Goal: Complete application form: Complete application form

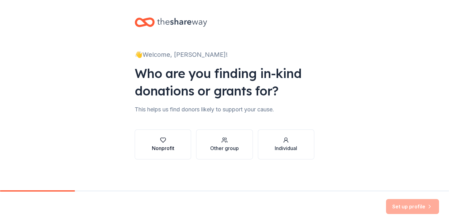
click at [167, 140] on div "button" at bounding box center [163, 140] width 22 height 6
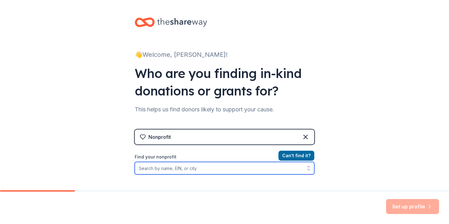
click at [190, 170] on input "Find your nonprofit" at bounding box center [225, 168] width 180 height 12
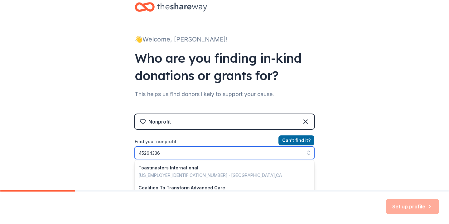
type input "452643369"
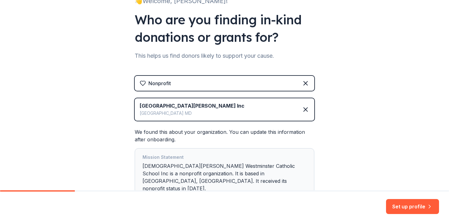
scroll to position [51, 0]
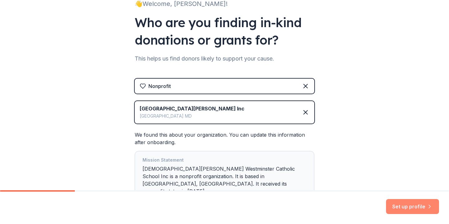
click at [400, 207] on button "Set up profile" at bounding box center [412, 206] width 53 height 15
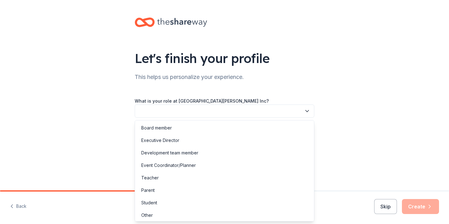
click at [268, 111] on button "button" at bounding box center [225, 111] width 180 height 13
click at [170, 190] on div "Parent" at bounding box center [224, 190] width 177 height 12
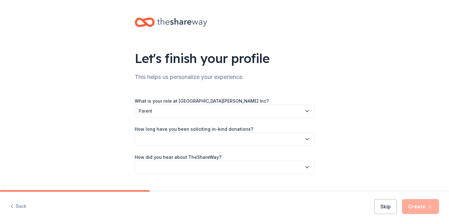
scroll to position [13, 0]
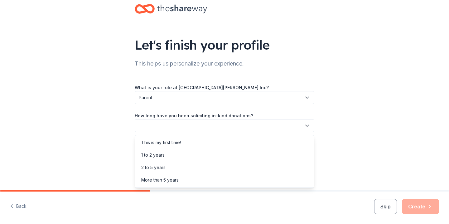
click at [185, 130] on button "button" at bounding box center [225, 125] width 180 height 13
click at [174, 141] on div "This is my first time!" at bounding box center [161, 142] width 40 height 7
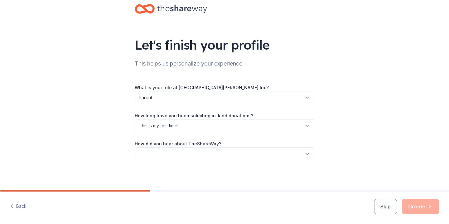
click at [179, 154] on button "button" at bounding box center [225, 153] width 180 height 13
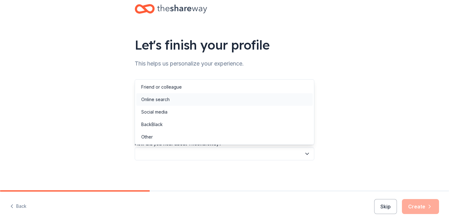
click at [170, 101] on div "Online search" at bounding box center [224, 99] width 177 height 12
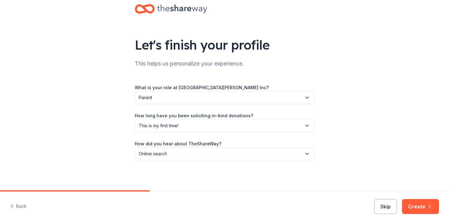
click at [415, 204] on button "Create" at bounding box center [420, 206] width 37 height 15
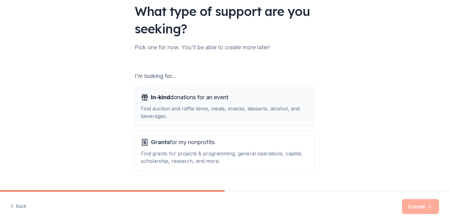
scroll to position [61, 0]
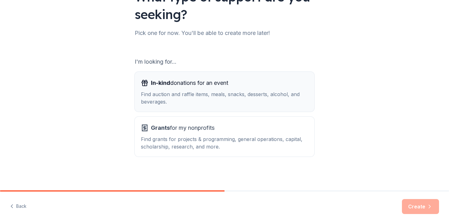
click at [217, 91] on div "Find auction and raffle items, meals, snacks, desserts, alcohol, and beverages." at bounding box center [224, 98] width 167 height 15
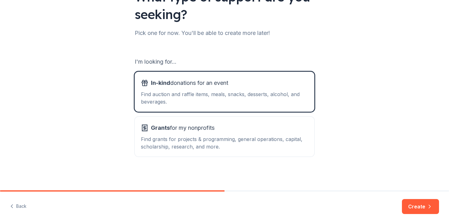
click at [408, 203] on button "Create" at bounding box center [420, 206] width 37 height 15
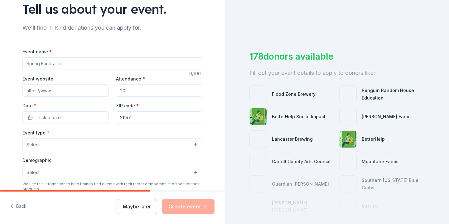
scroll to position [50, 0]
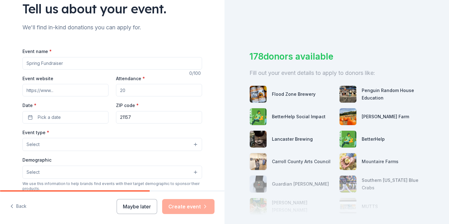
click at [83, 66] on input "Event name *" at bounding box center [112, 63] width 180 height 12
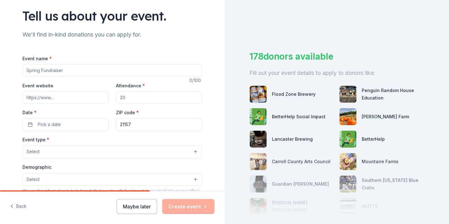
scroll to position [39, 0]
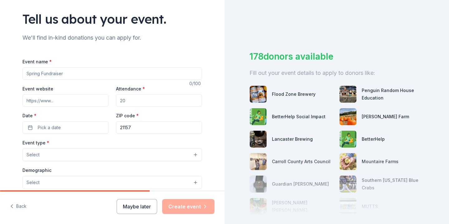
click at [88, 73] on input "Event name *" at bounding box center [112, 73] width 180 height 12
type input "T"
type input "Fall Fundraising Events; Trunk or Treat and Others"
click at [59, 102] on input "Event website" at bounding box center [65, 100] width 86 height 12
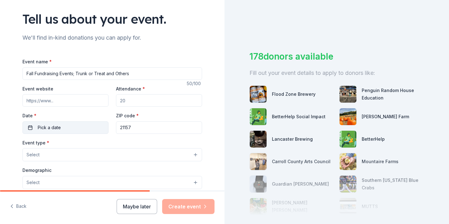
type input "[URL][DOMAIN_NAME]"
drag, startPoint x: 85, startPoint y: 101, endPoint x: 11, endPoint y: 97, distance: 73.8
click at [11, 97] on div "Tell us about your event. We'll find in-kind donations you can apply for. Event…" at bounding box center [112, 168] width 225 height 415
click at [128, 99] on input "Attendance *" at bounding box center [159, 100] width 86 height 12
type input "200"
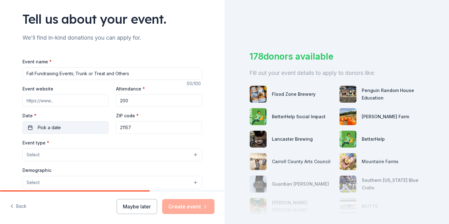
click at [70, 127] on button "Pick a date" at bounding box center [65, 127] width 86 height 12
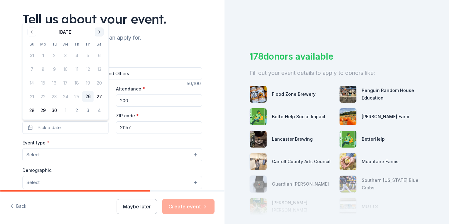
click at [100, 32] on button "Go to next month" at bounding box center [99, 32] width 9 height 9
click at [89, 97] on button "24" at bounding box center [87, 96] width 11 height 11
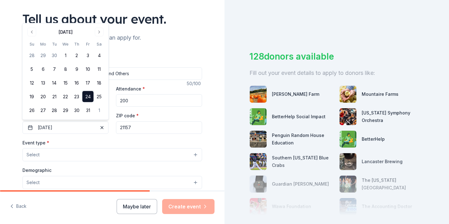
click at [119, 141] on div "Event type * Select" at bounding box center [112, 150] width 180 height 23
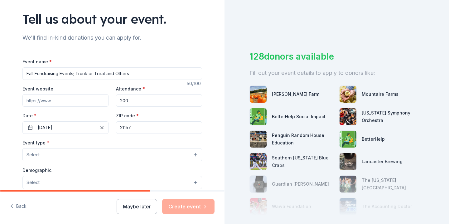
scroll to position [57, 0]
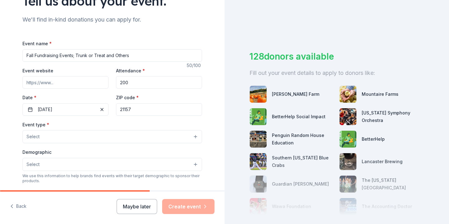
click at [75, 136] on button "Select" at bounding box center [112, 136] width 180 height 13
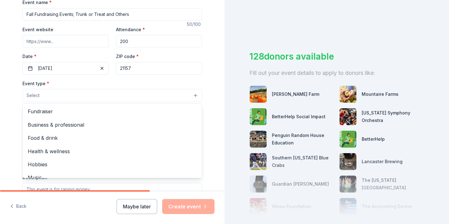
scroll to position [101, 0]
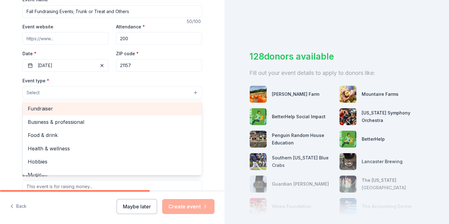
click at [60, 113] on span "Fundraiser" at bounding box center [112, 109] width 169 height 8
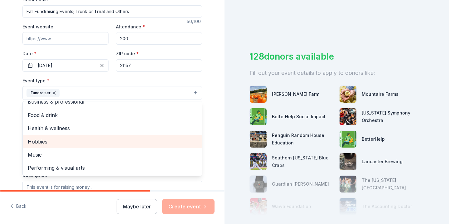
scroll to position [0, 0]
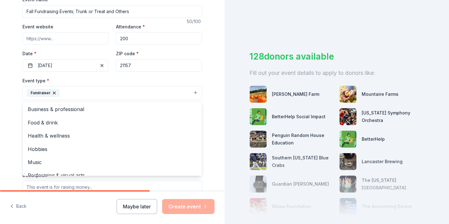
click at [12, 110] on div "Tell us about your event. We'll find in-kind donations you can apply for. Event…" at bounding box center [112, 107] width 225 height 416
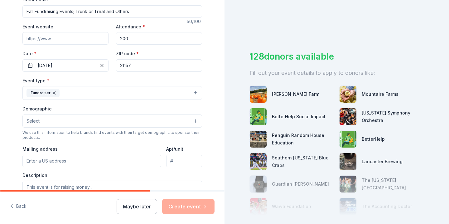
scroll to position [120, 0]
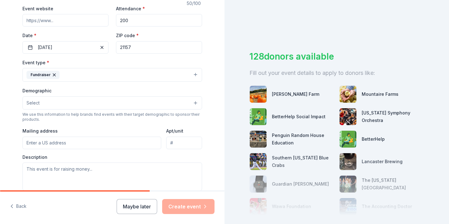
click at [46, 106] on button "Select" at bounding box center [112, 102] width 180 height 13
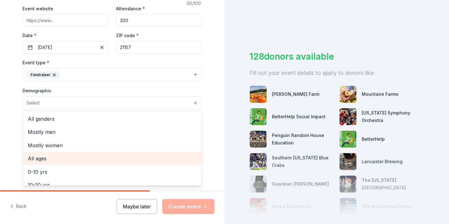
click at [44, 160] on span "All ages" at bounding box center [112, 158] width 169 height 8
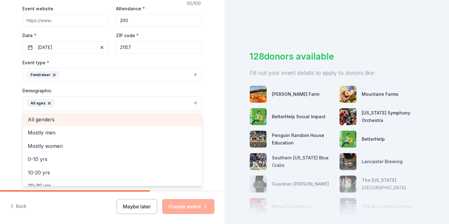
click at [52, 120] on span "All genders" at bounding box center [112, 119] width 169 height 8
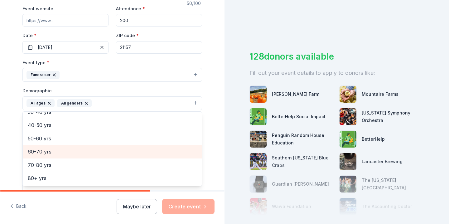
scroll to position [0, 0]
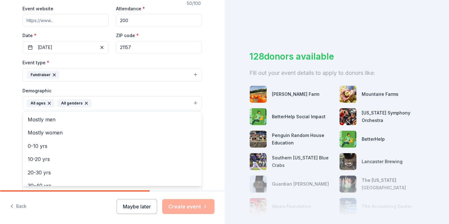
click at [5, 105] on div "Tell us about your event. We'll find in-kind donations you can apply for. Event…" at bounding box center [112, 88] width 225 height 417
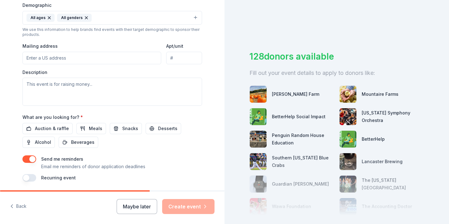
scroll to position [205, 0]
click at [56, 129] on span "Auction & raffle" at bounding box center [52, 128] width 34 height 7
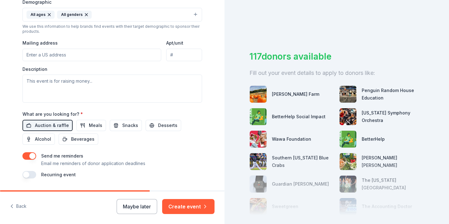
scroll to position [226, 0]
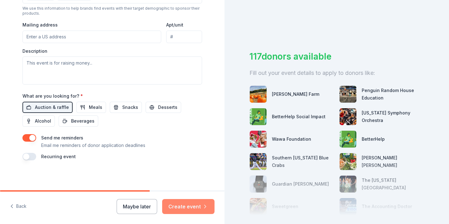
click at [186, 204] on button "Create event" at bounding box center [188, 206] width 52 height 15
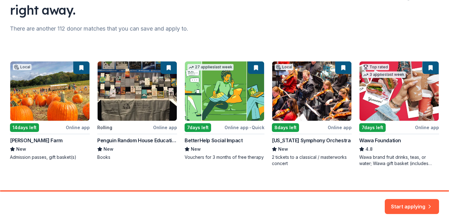
scroll to position [72, 0]
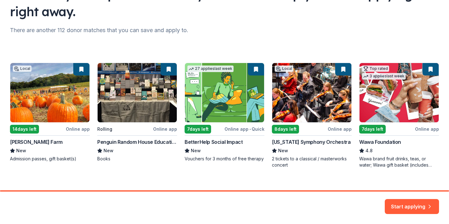
scroll to position [72, 0]
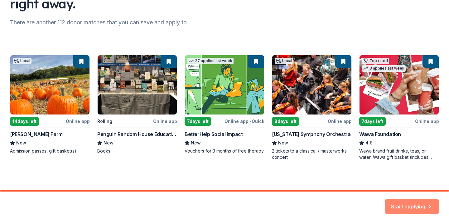
click at [419, 202] on button "Start applying" at bounding box center [412, 202] width 54 height 15
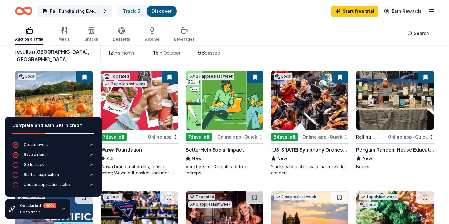
scroll to position [45, 0]
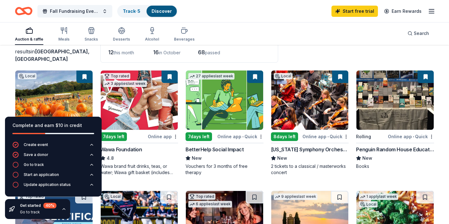
click at [64, 210] on icon "button" at bounding box center [63, 209] width 5 height 5
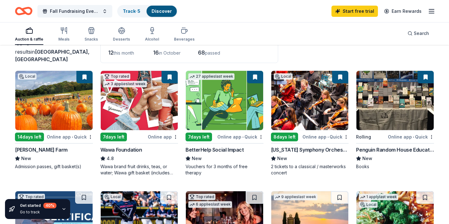
scroll to position [43, 0]
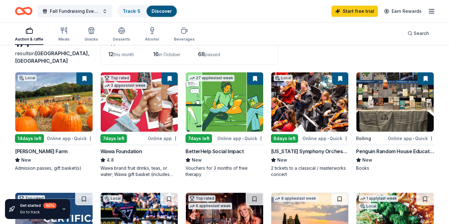
click at [294, 154] on div "Maryland Symphony Orchestra" at bounding box center [310, 151] width 78 height 7
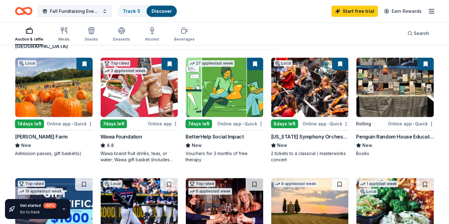
scroll to position [55, 0]
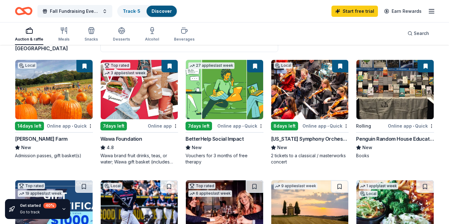
click at [157, 92] on img at bounding box center [139, 89] width 77 height 59
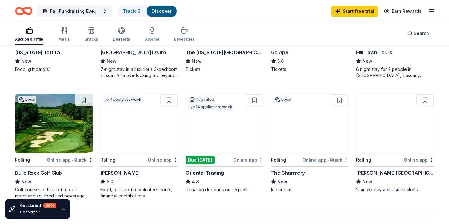
scroll to position [384, 0]
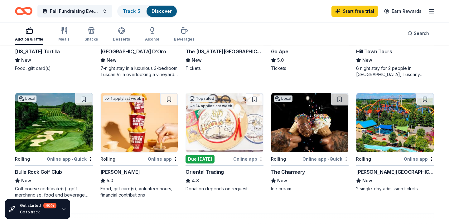
click at [153, 117] on img at bounding box center [139, 122] width 77 height 59
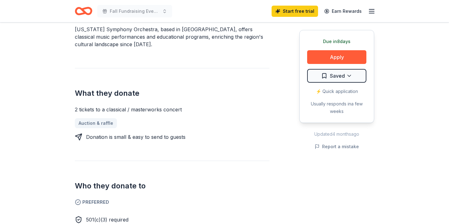
scroll to position [176, 0]
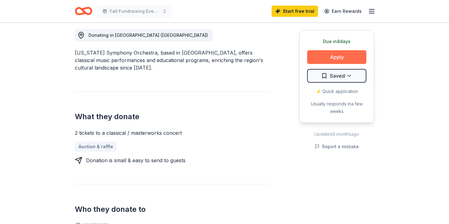
click at [342, 55] on button "Apply" at bounding box center [336, 57] width 59 height 14
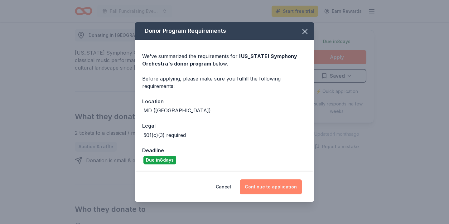
click at [267, 184] on button "Continue to application" at bounding box center [271, 186] width 62 height 15
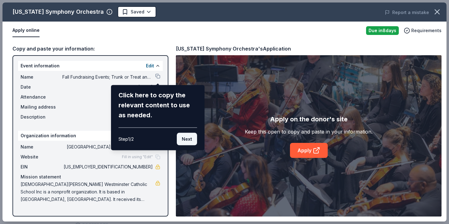
click at [183, 140] on button "Next" at bounding box center [187, 139] width 20 height 12
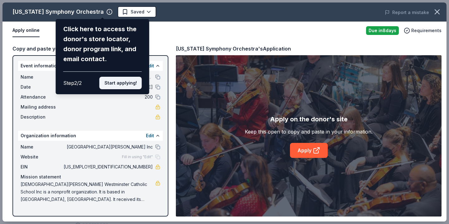
click at [118, 82] on button "Start applying!" at bounding box center [121, 83] width 42 height 12
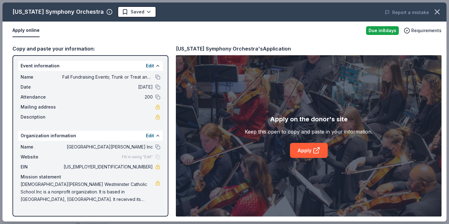
click at [136, 157] on span "Fill in using "Edit"" at bounding box center [137, 156] width 31 height 5
click at [156, 156] on div "Fill in using "Edit"" at bounding box center [141, 156] width 38 height 5
click at [151, 135] on button "Edit" at bounding box center [150, 135] width 8 height 7
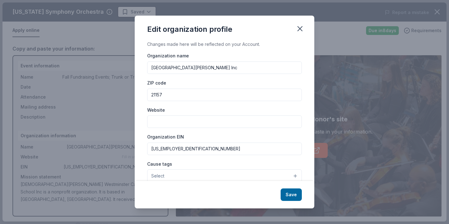
click at [179, 127] on input "Website" at bounding box center [224, 121] width 155 height 12
paste input "[URL][DOMAIN_NAME]"
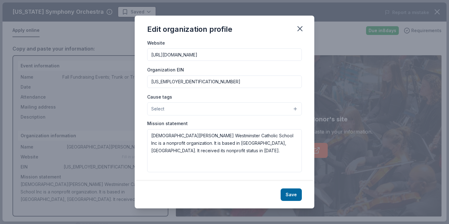
scroll to position [68, 0]
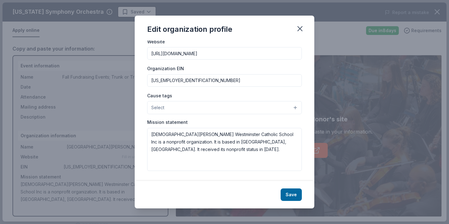
type input "[URL][DOMAIN_NAME]"
click at [232, 108] on button "Select" at bounding box center [224, 107] width 155 height 13
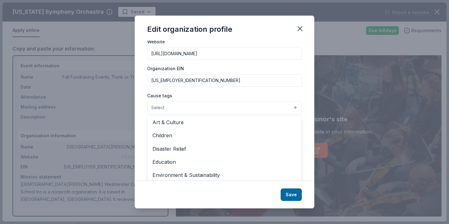
scroll to position [15, 0]
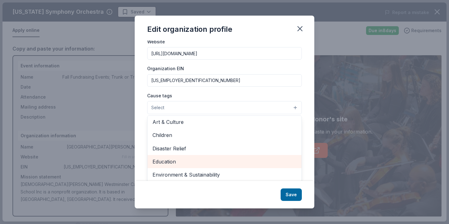
click at [181, 160] on span "Education" at bounding box center [225, 162] width 144 height 8
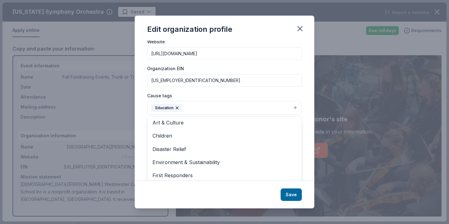
click at [257, 92] on div "Cause tags Education Animals Art & Culture Children Disaster Relief Environment…" at bounding box center [224, 103] width 155 height 23
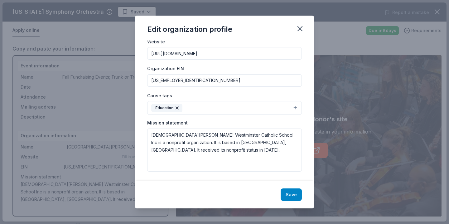
click at [298, 193] on button "Save" at bounding box center [291, 194] width 21 height 12
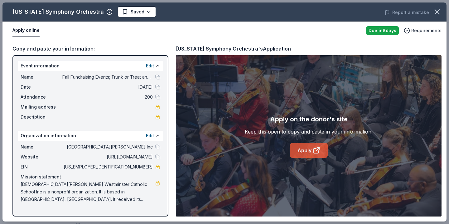
click at [316, 149] on icon at bounding box center [316, 150] width 7 height 7
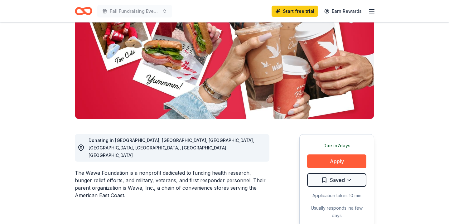
scroll to position [71, 0]
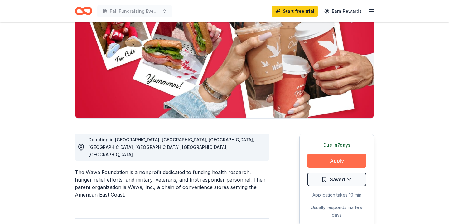
click at [325, 163] on button "Apply" at bounding box center [336, 161] width 59 height 14
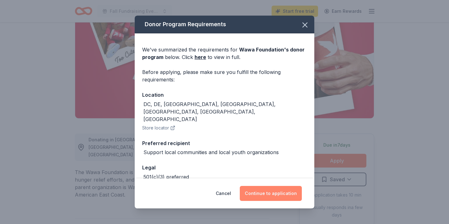
click at [268, 193] on button "Continue to application" at bounding box center [271, 193] width 62 height 15
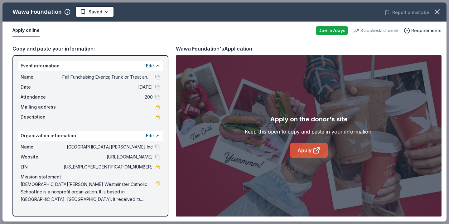
click at [309, 148] on link "Apply" at bounding box center [309, 150] width 38 height 15
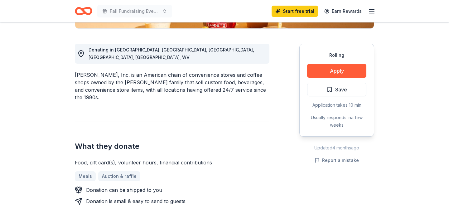
scroll to position [161, 0]
click at [334, 71] on button "Apply" at bounding box center [336, 71] width 59 height 14
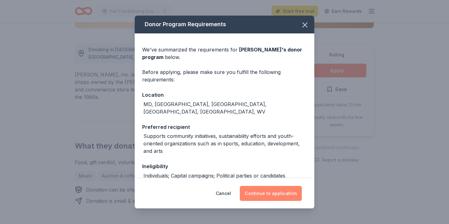
click at [255, 194] on button "Continue to application" at bounding box center [271, 193] width 62 height 15
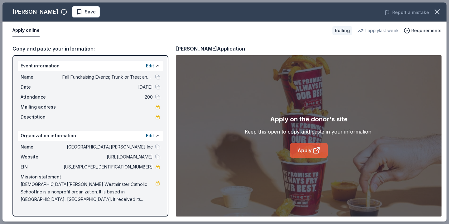
click at [294, 152] on link "Apply" at bounding box center [309, 150] width 38 height 15
